Goal: Task Accomplishment & Management: Manage account settings

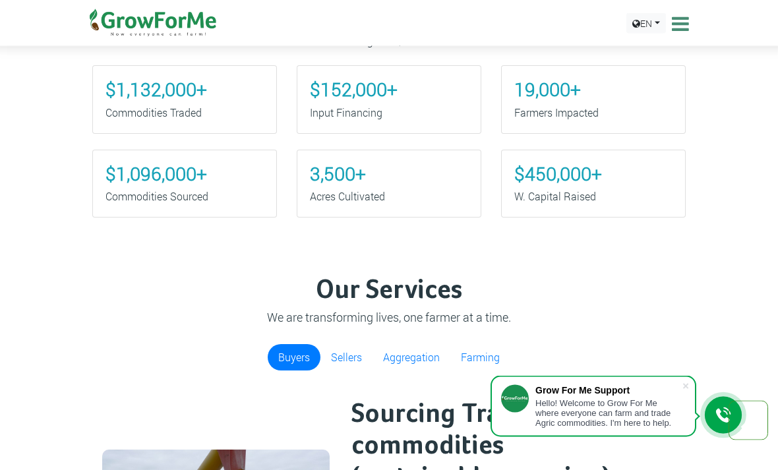
scroll to position [606, 0]
click at [709, 422] on div at bounding box center [723, 415] width 37 height 37
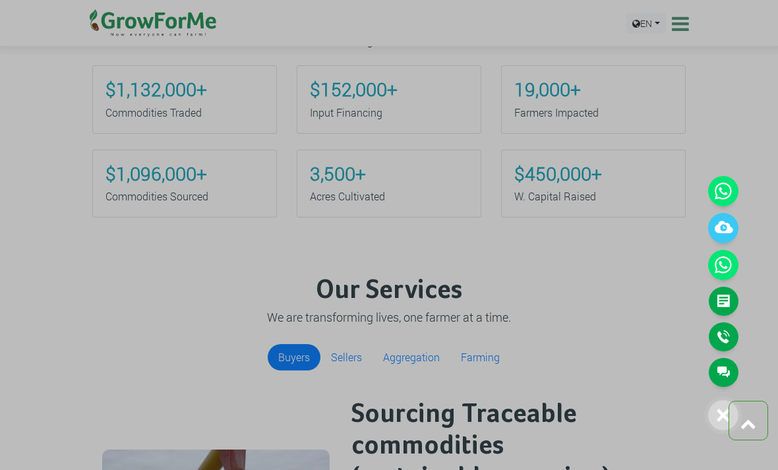
click at [718, 370] on link "Main Channel" at bounding box center [724, 372] width 30 height 29
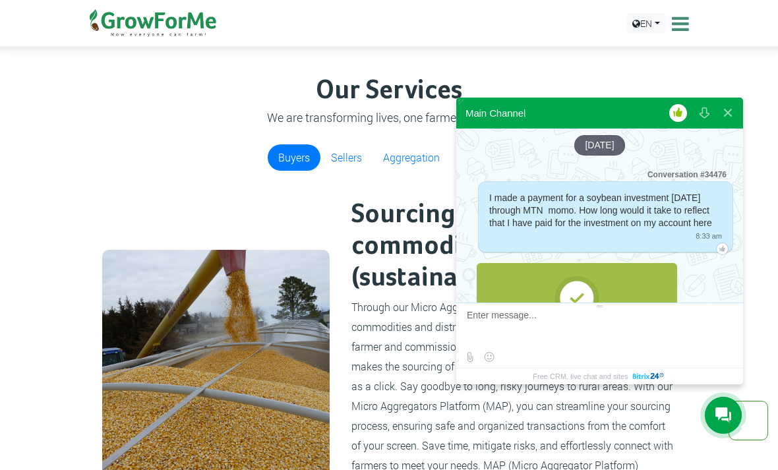
scroll to position [0, 0]
click at [726, 129] on button at bounding box center [728, 113] width 24 height 32
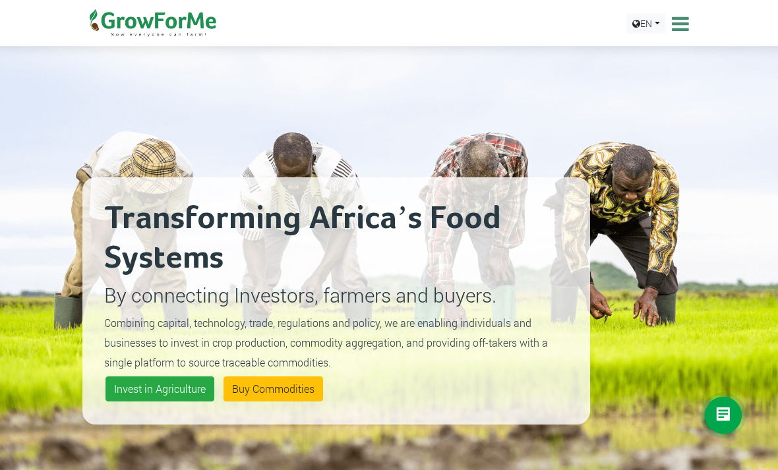
click at [674, 18] on icon at bounding box center [679, 24] width 20 height 20
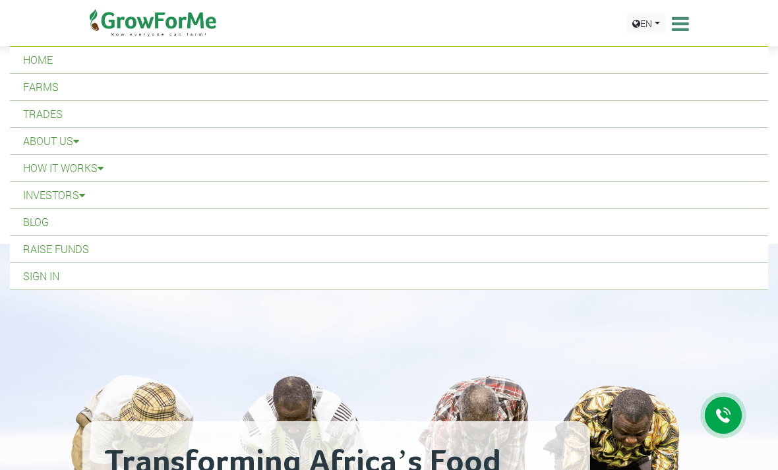
click at [95, 268] on link "Sign In" at bounding box center [389, 276] width 759 height 26
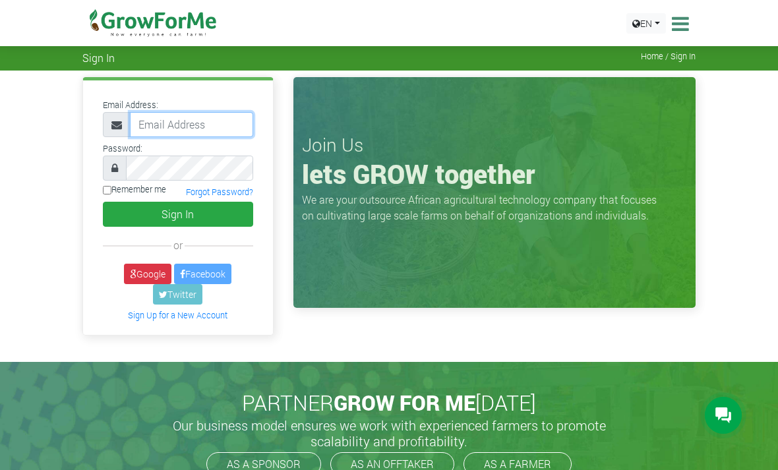
type input "233241790365@growforme.com"
click at [177, 214] on button "Sign In" at bounding box center [178, 214] width 150 height 25
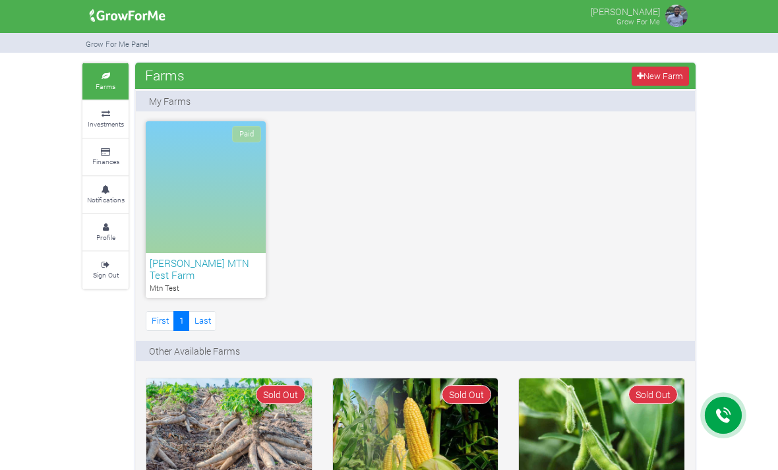
click at [210, 220] on div "Paid" at bounding box center [206, 187] width 120 height 132
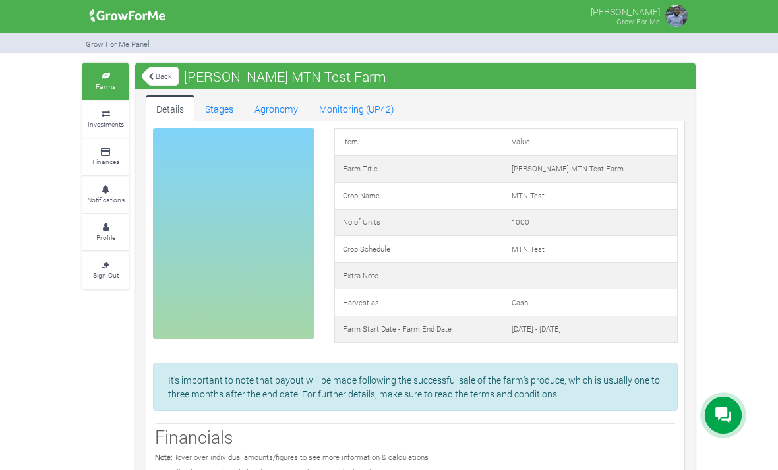
click at [92, 121] on small "Investments" at bounding box center [106, 123] width 36 height 9
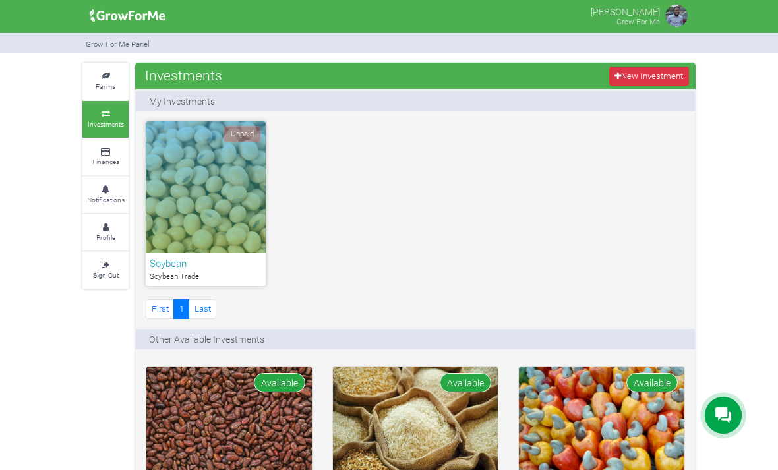
click at [732, 426] on div at bounding box center [723, 415] width 37 height 37
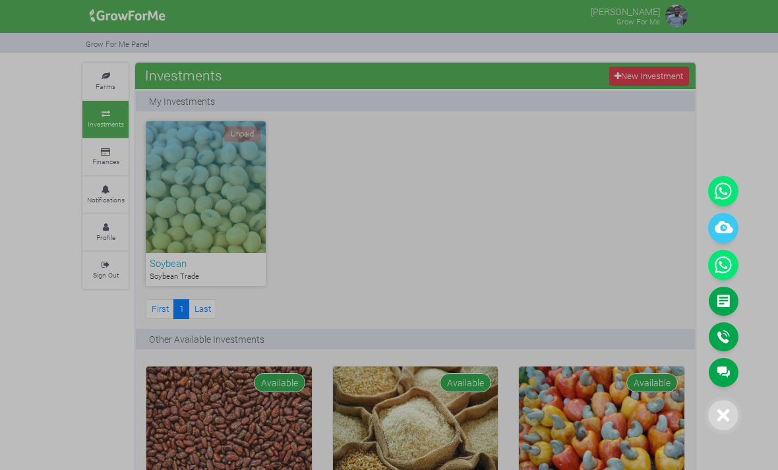
click at [718, 385] on link "Main Channel" at bounding box center [724, 372] width 30 height 29
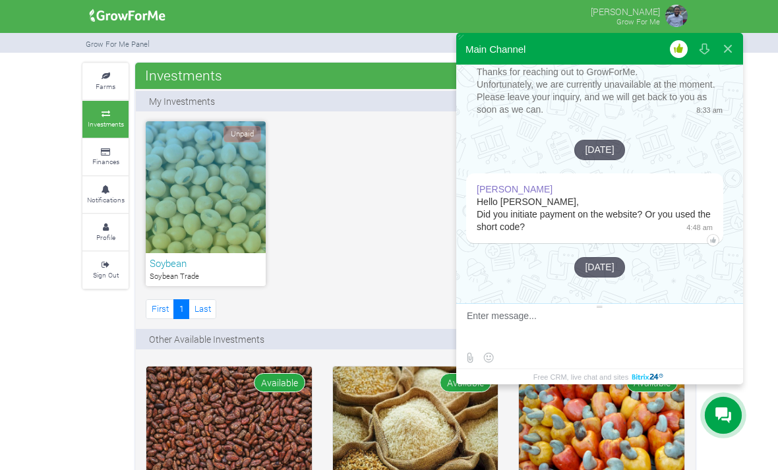
click at [726, 55] on button at bounding box center [728, 49] width 24 height 32
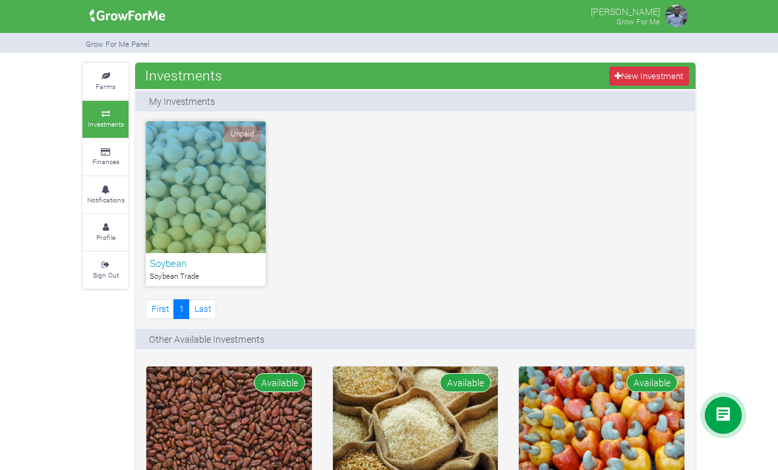
click at [98, 149] on icon at bounding box center [106, 152] width 40 height 7
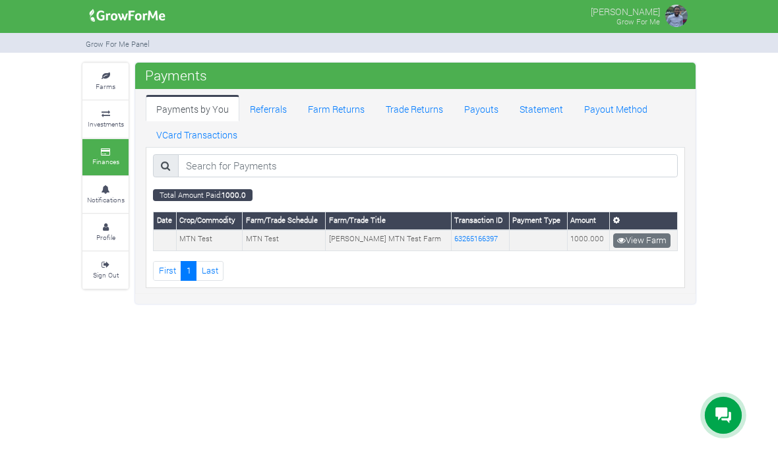
click at [89, 187] on icon at bounding box center [106, 190] width 40 height 7
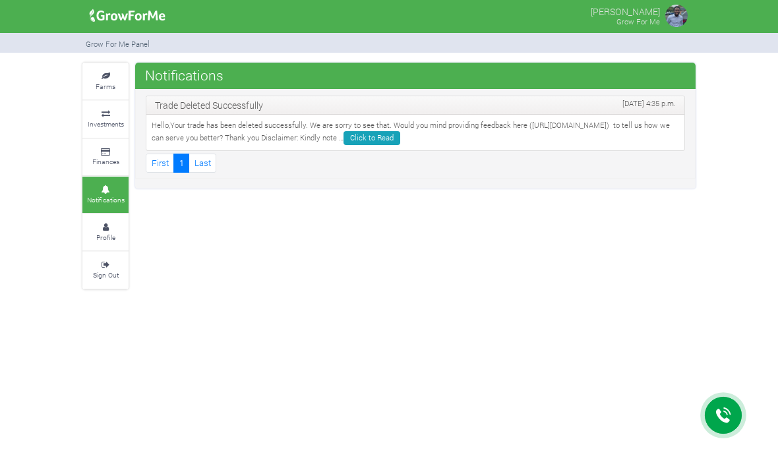
click at [105, 65] on link "Farms" at bounding box center [105, 81] width 46 height 36
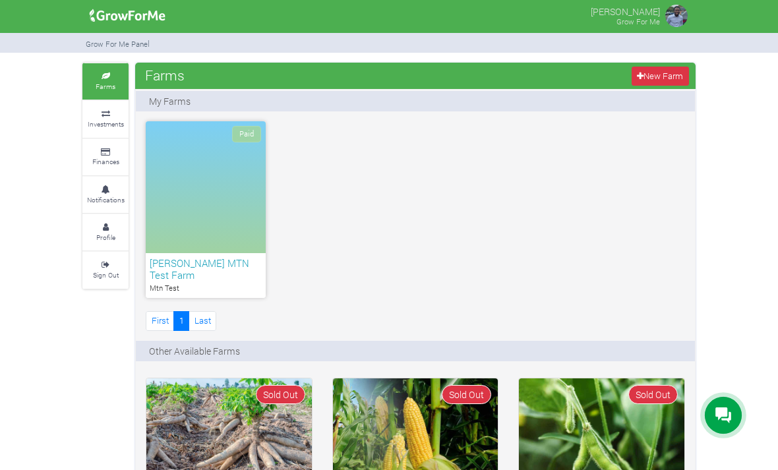
click at [97, 122] on small "Investments" at bounding box center [106, 123] width 36 height 9
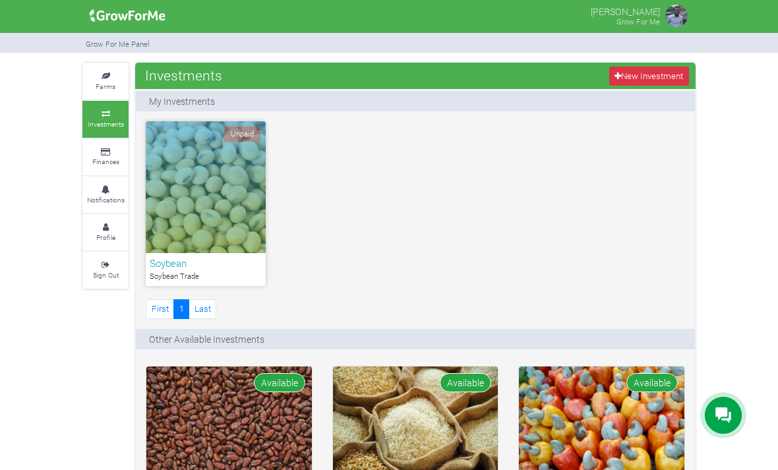
click at [104, 157] on small "Finances" at bounding box center [105, 161] width 27 height 9
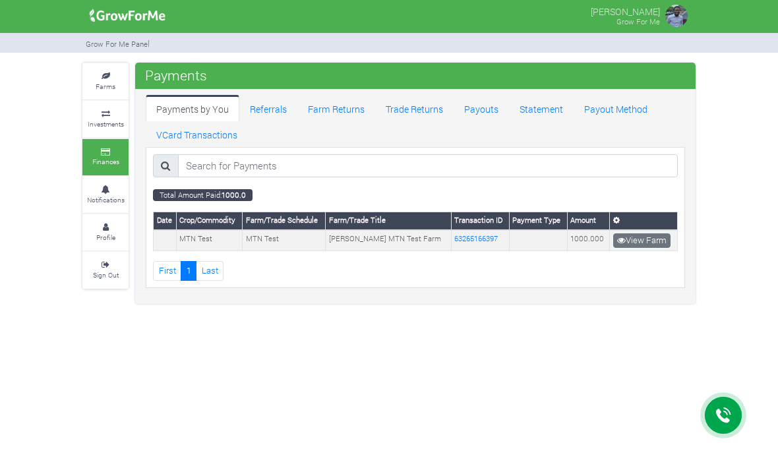
click at [112, 121] on small "Investments" at bounding box center [106, 123] width 36 height 9
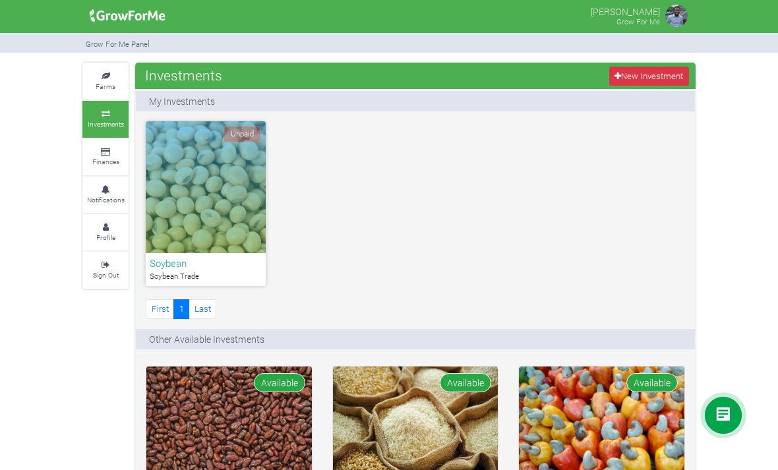
click at [102, 66] on link "Farms" at bounding box center [105, 81] width 46 height 36
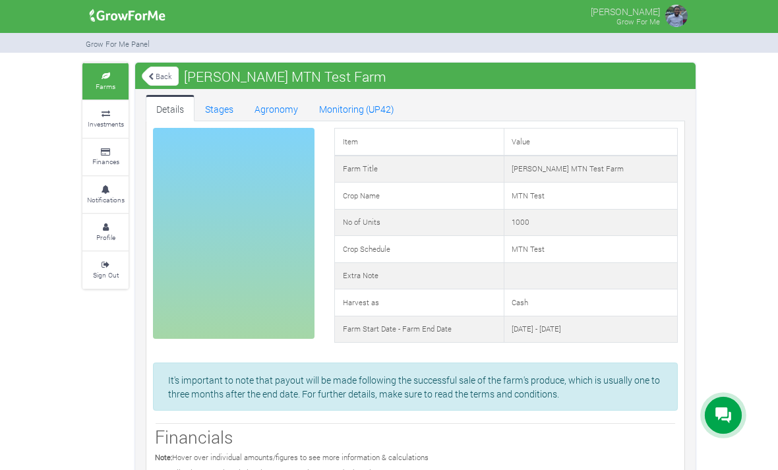
click at [212, 119] on link "Stages" at bounding box center [219, 108] width 49 height 26
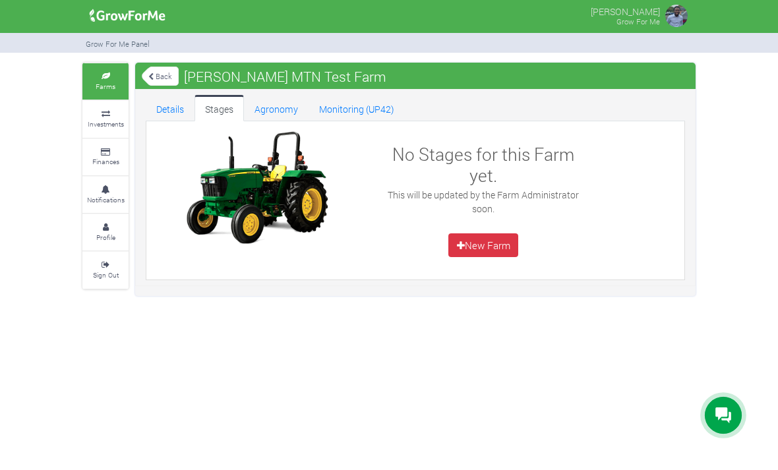
click at [172, 101] on link "Details" at bounding box center [170, 108] width 49 height 26
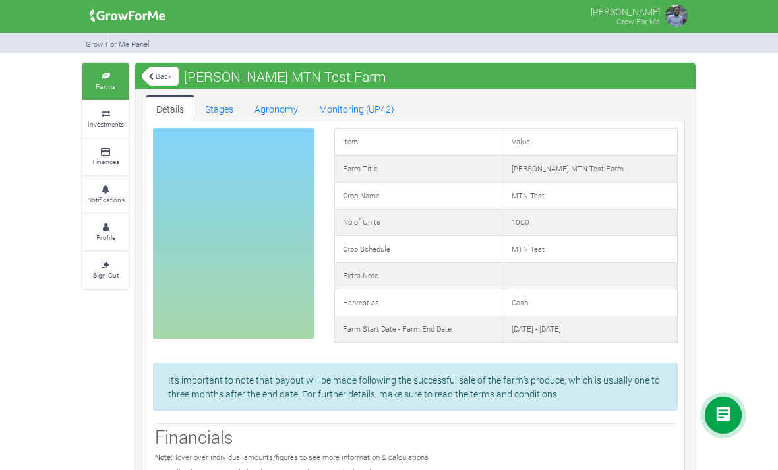
click at [348, 119] on link "Monitoring (UP42)" at bounding box center [357, 108] width 96 height 26
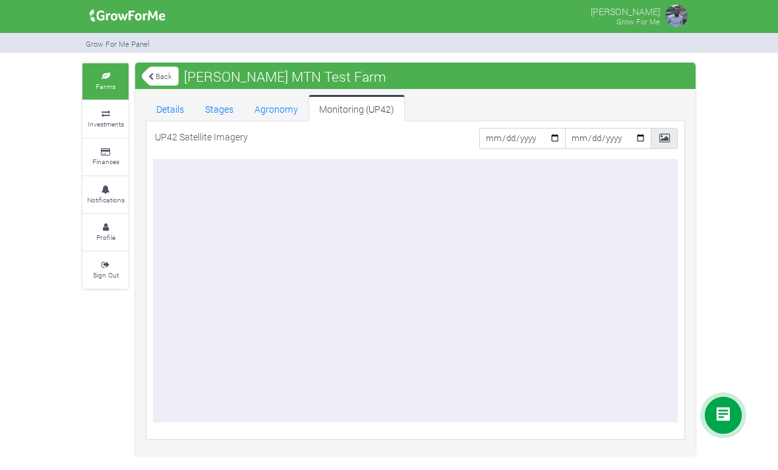
click at [261, 111] on link "Agronomy" at bounding box center [276, 108] width 65 height 26
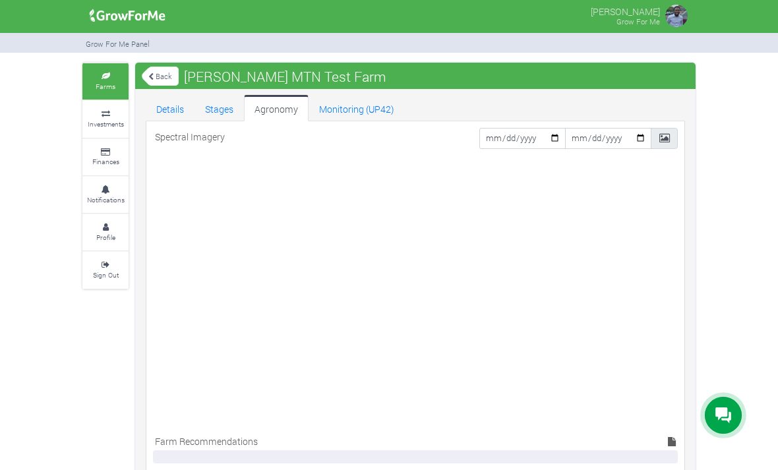
click at [104, 111] on icon at bounding box center [106, 114] width 40 height 7
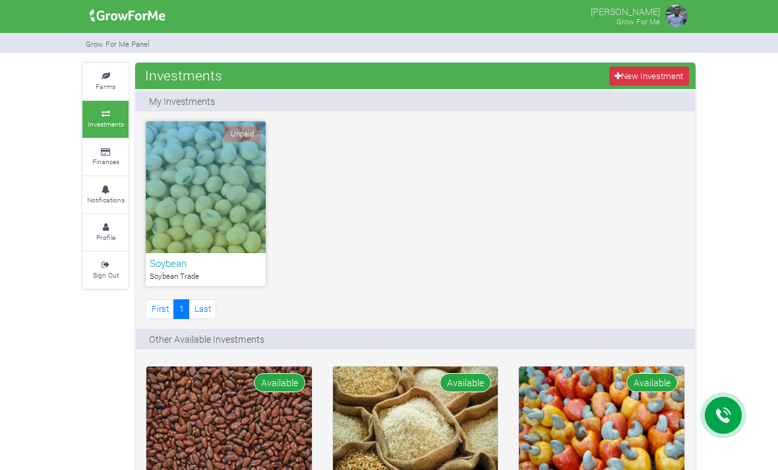
click at [102, 90] on link "Farms" at bounding box center [105, 81] width 46 height 36
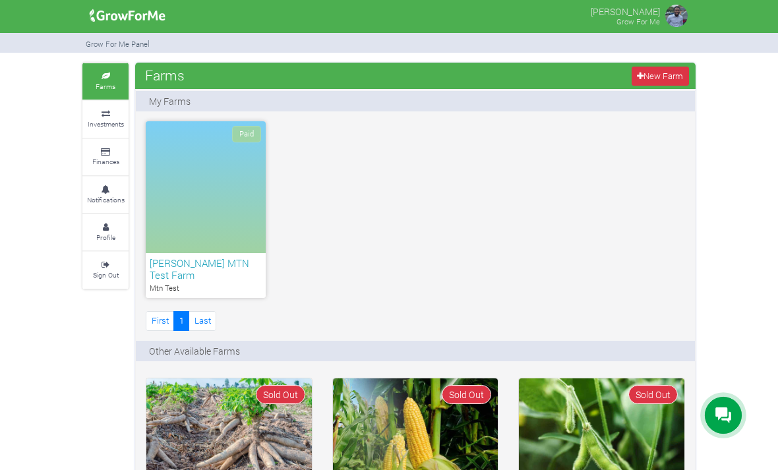
click at [181, 179] on div "Paid" at bounding box center [206, 187] width 120 height 132
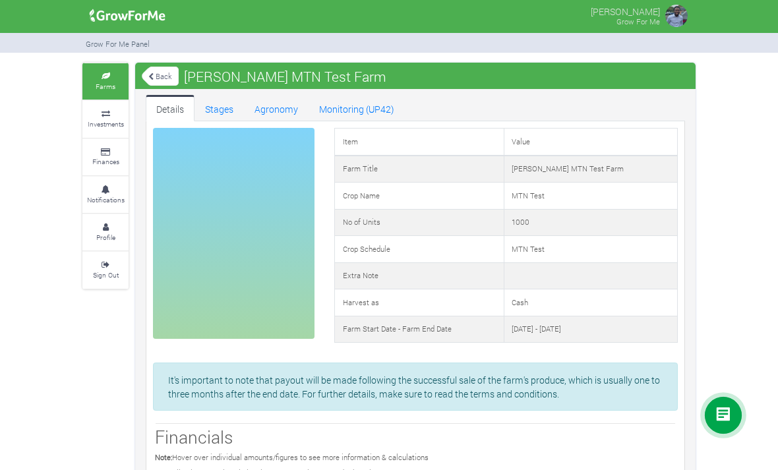
click at [205, 112] on link "Stages" at bounding box center [219, 108] width 49 height 26
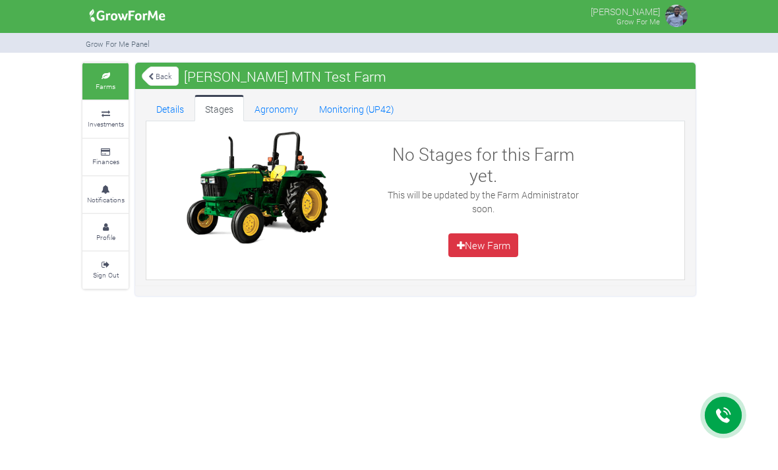
click at [260, 101] on link "Agronomy" at bounding box center [276, 108] width 65 height 26
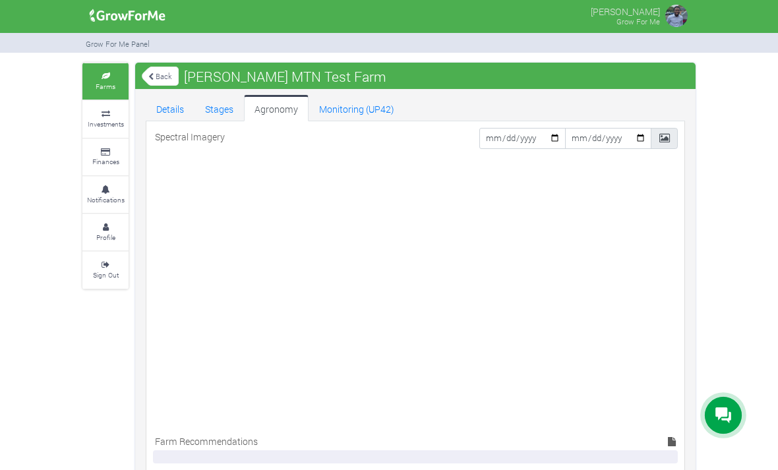
click at [352, 110] on link "Monitoring (UP42)" at bounding box center [357, 108] width 96 height 26
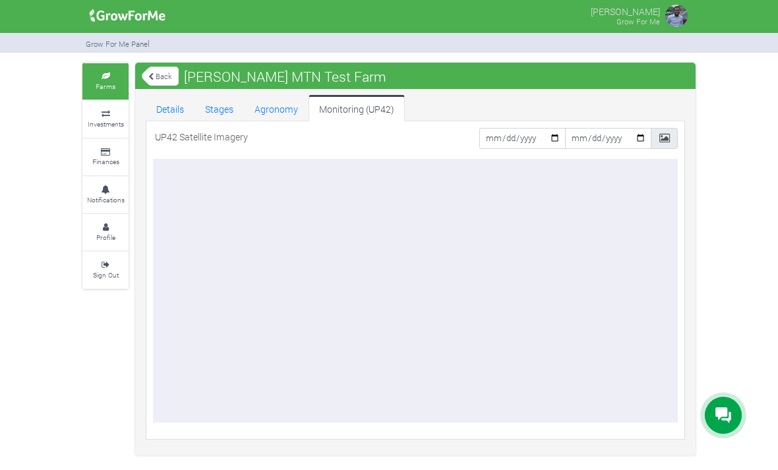
click at [176, 104] on link "Details" at bounding box center [170, 108] width 49 height 26
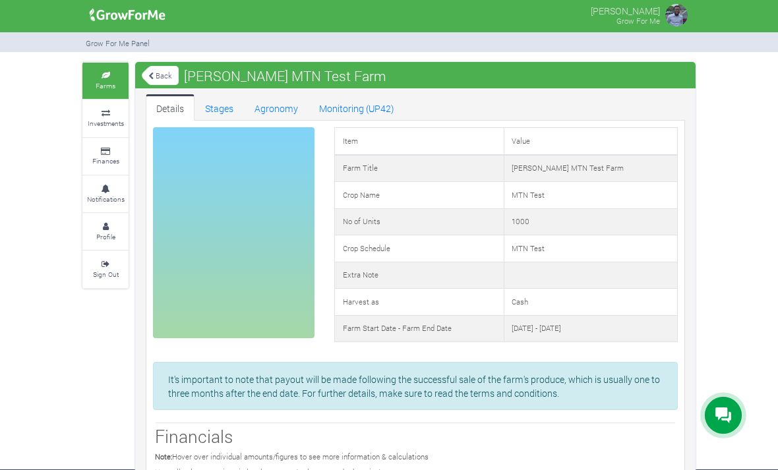
scroll to position [1, 0]
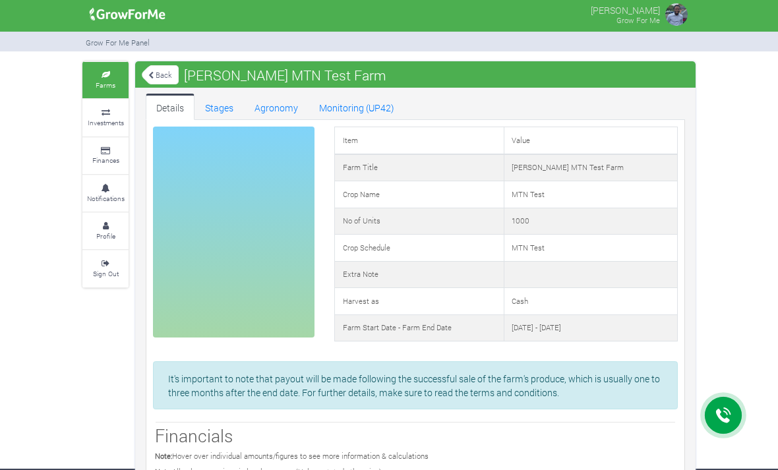
click at [348, 292] on td "Harvest as" at bounding box center [419, 301] width 169 height 27
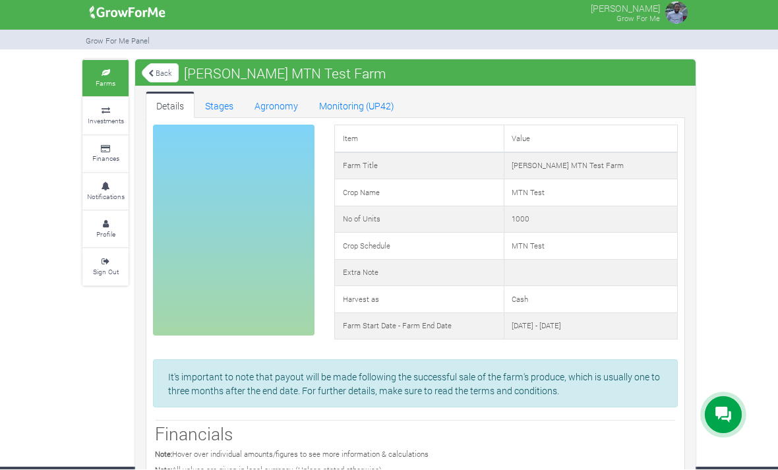
scroll to position [3, 0]
click at [90, 108] on icon at bounding box center [106, 111] width 40 height 7
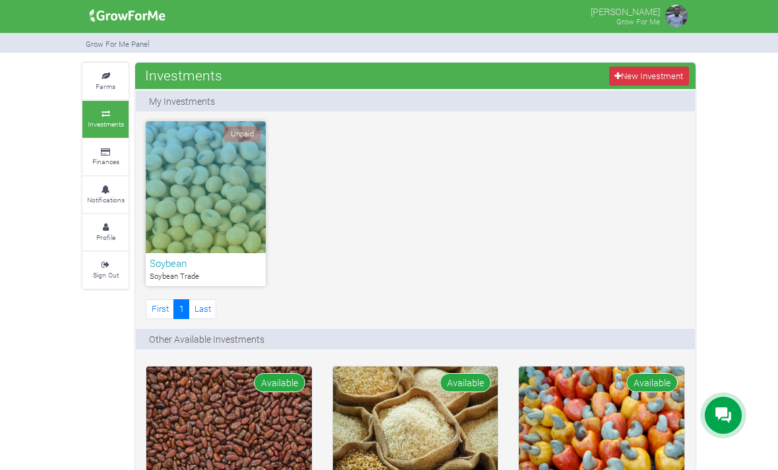
click at [105, 149] on icon at bounding box center [106, 152] width 40 height 7
